Goal: Book appointment/travel/reservation

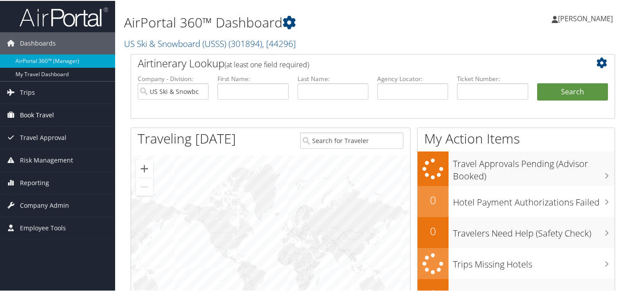
click at [35, 115] on span "Book Travel" at bounding box center [37, 114] width 34 height 22
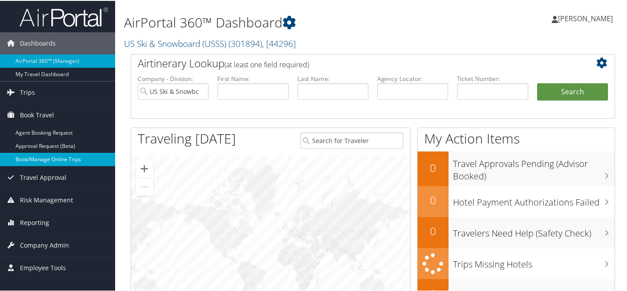
click at [31, 155] on link "Book/Manage Online Trips" at bounding box center [57, 158] width 115 height 13
